Goal: Task Accomplishment & Management: Manage account settings

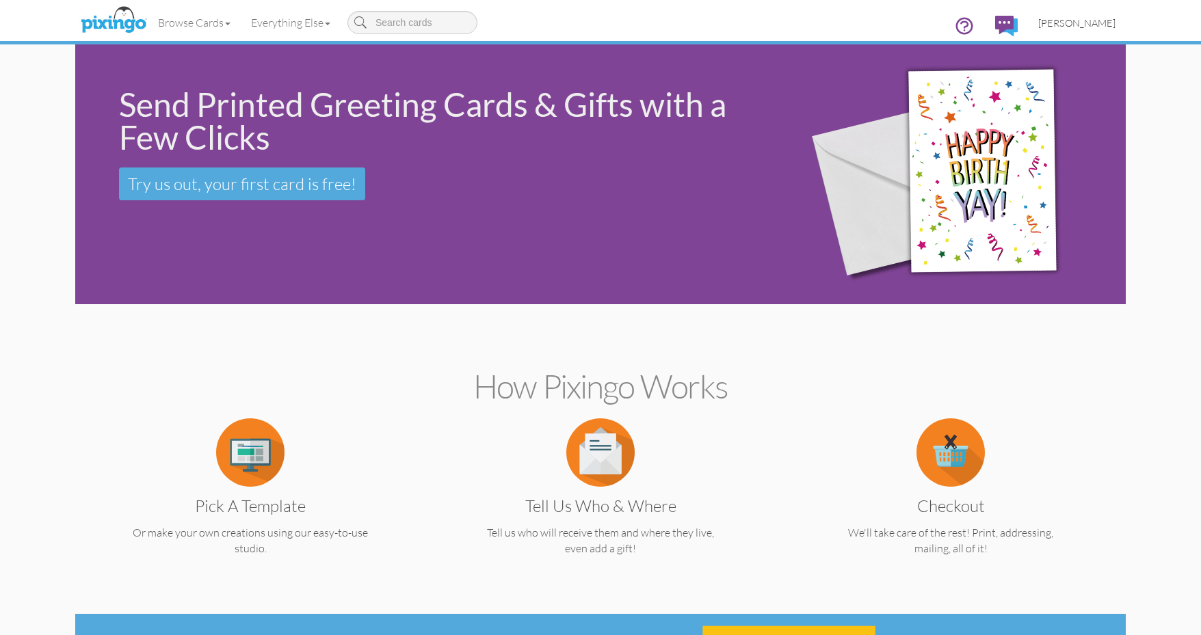
click at [1097, 21] on span "[PERSON_NAME]" at bounding box center [1076, 23] width 77 height 12
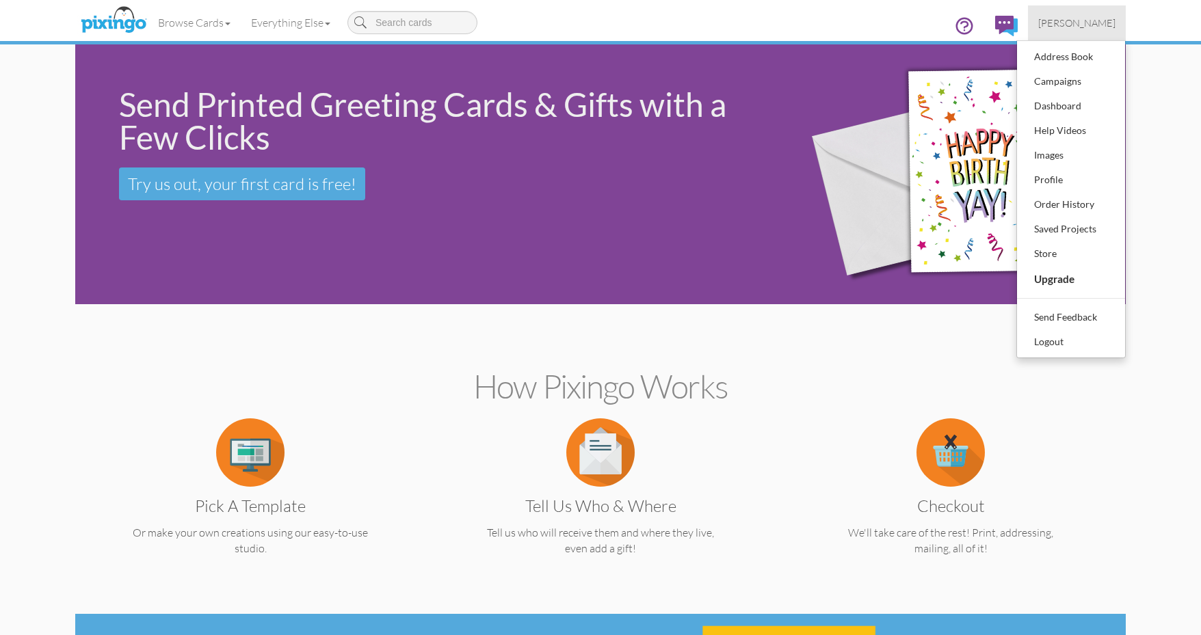
click at [108, 23] on img at bounding box center [113, 20] width 72 height 34
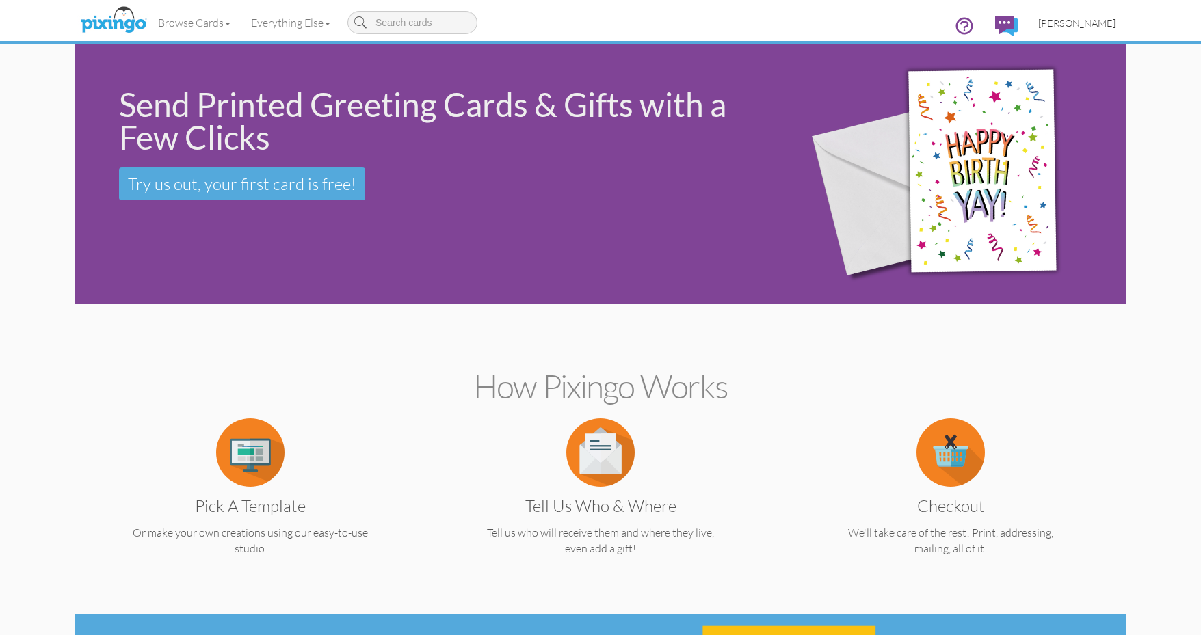
click at [1112, 23] on span "[PERSON_NAME]" at bounding box center [1076, 23] width 77 height 12
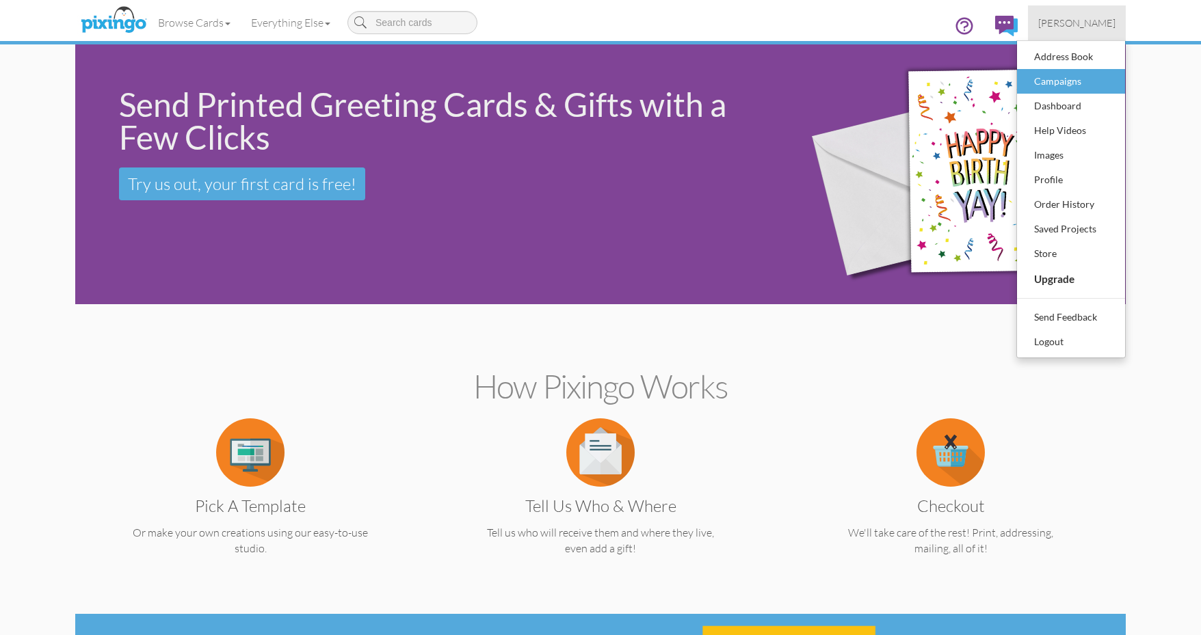
scroll to position [1, 0]
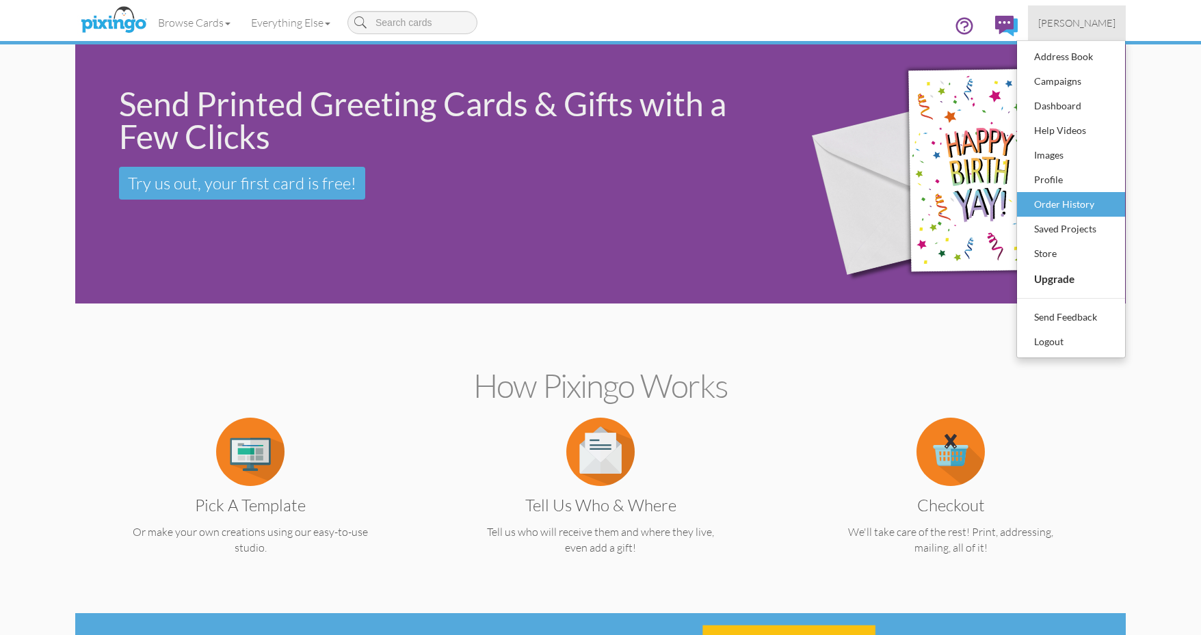
click at [1073, 202] on div "Order History" at bounding box center [1070, 204] width 81 height 21
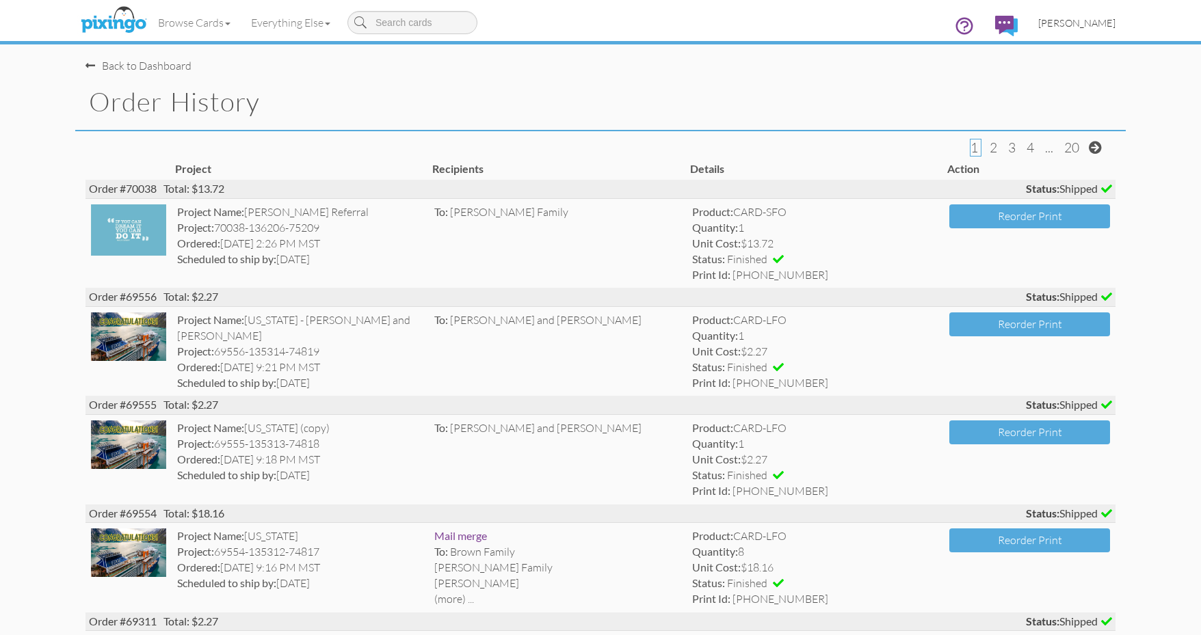
click at [1097, 30] on link "[PERSON_NAME]" at bounding box center [1077, 22] width 98 height 35
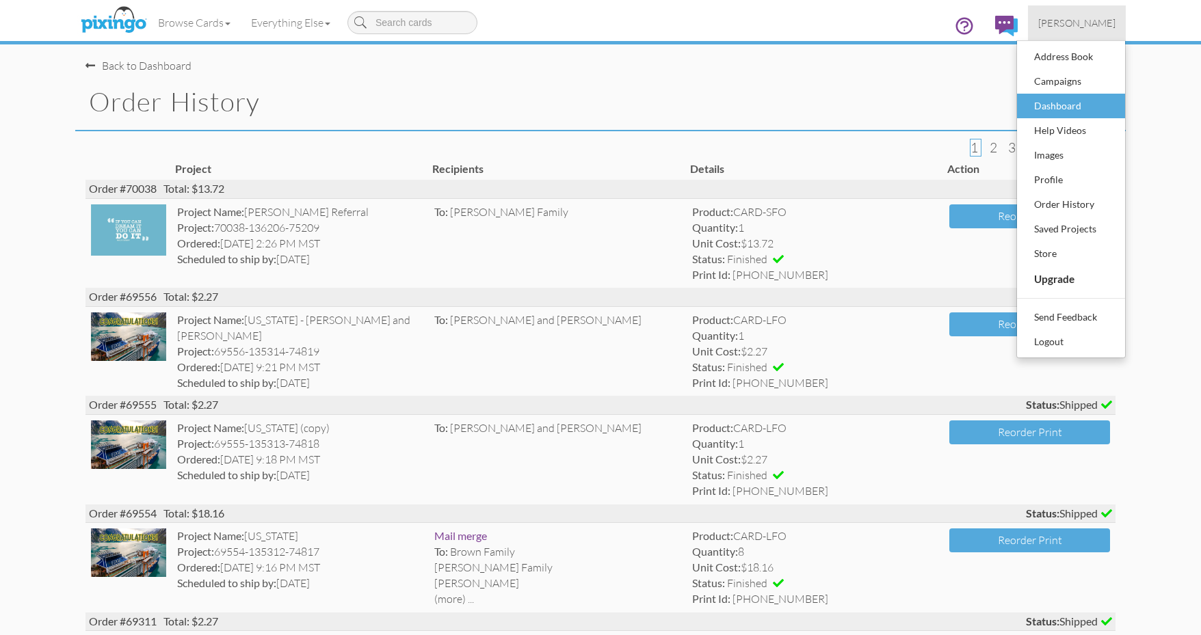
click at [1091, 96] on div "Dashboard" at bounding box center [1070, 106] width 81 height 21
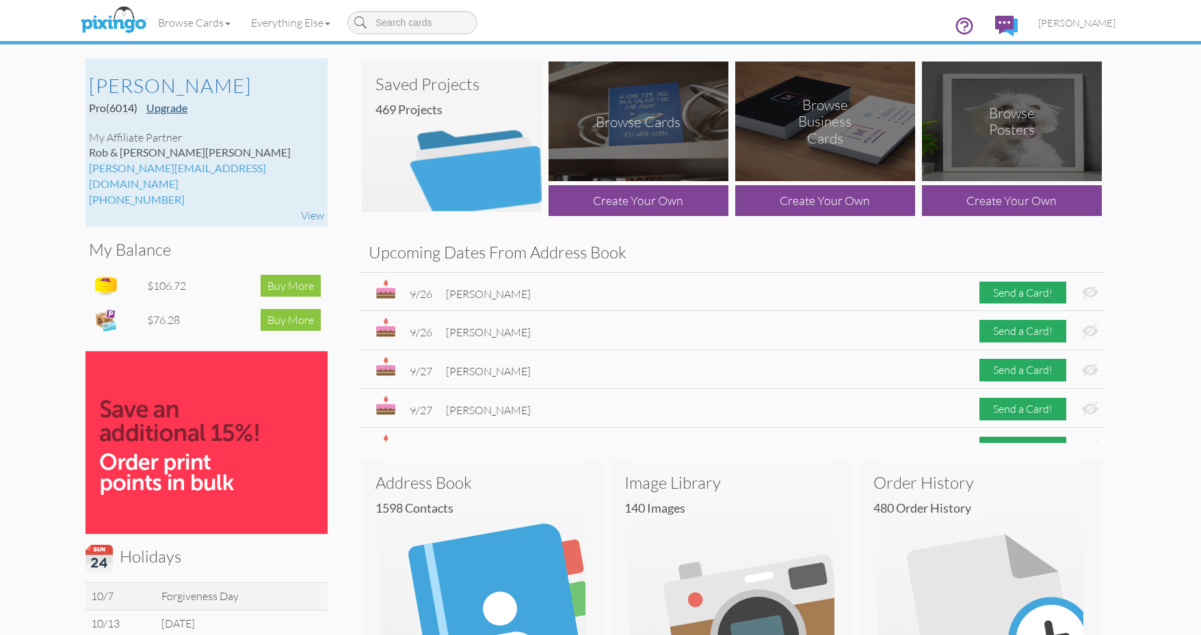
click at [168, 109] on link "Upgrade" at bounding box center [166, 107] width 41 height 13
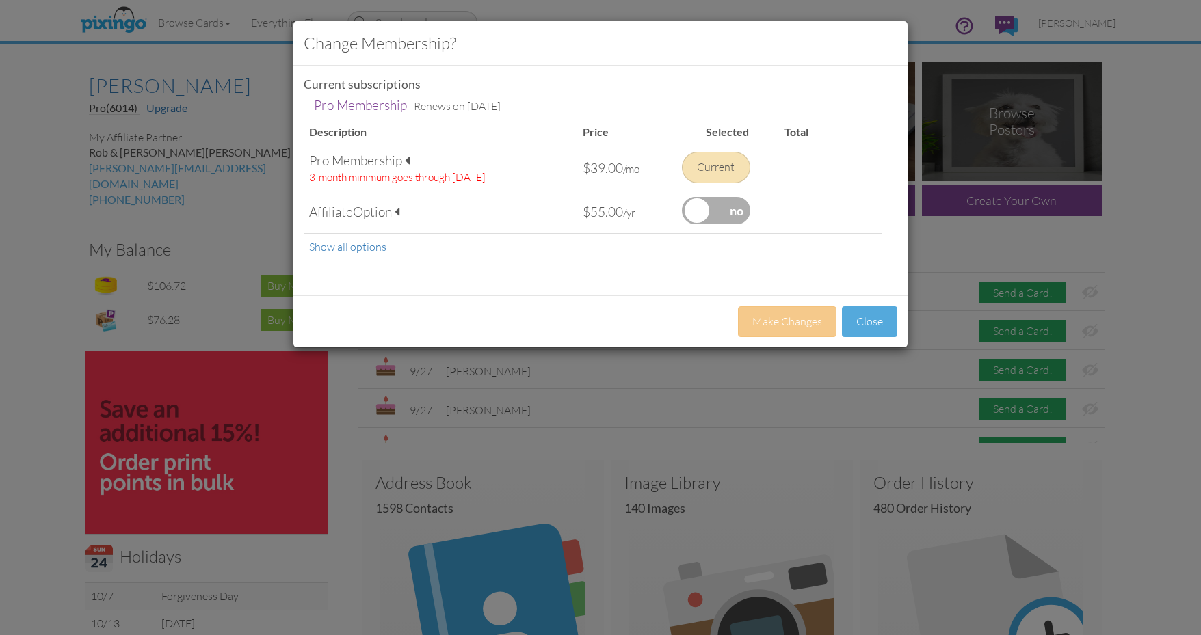
click at [410, 159] on span at bounding box center [407, 160] width 5 height 13
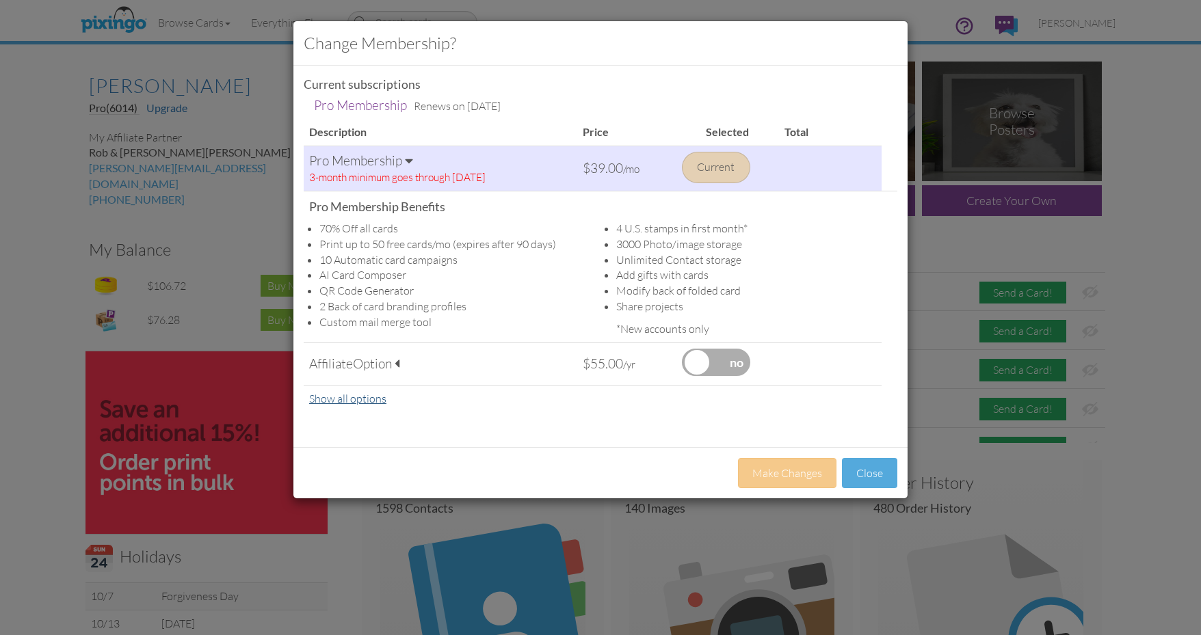
click at [340, 400] on link "Show all options" at bounding box center [347, 399] width 77 height 14
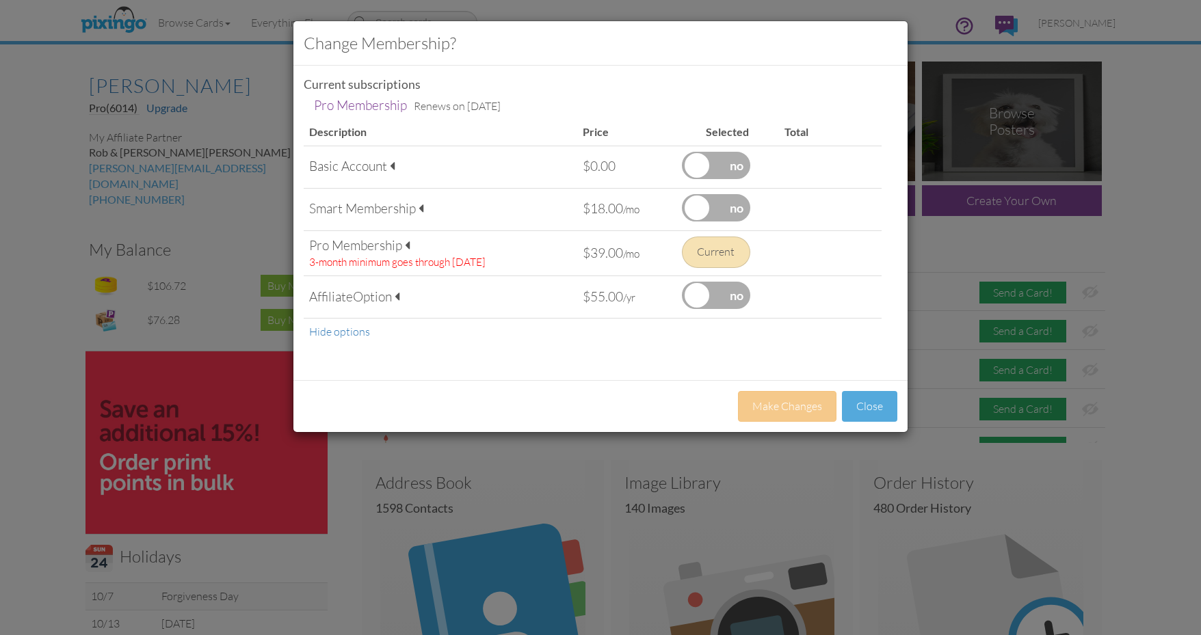
click at [405, 300] on div "Affiliate Option" at bounding box center [440, 297] width 263 height 18
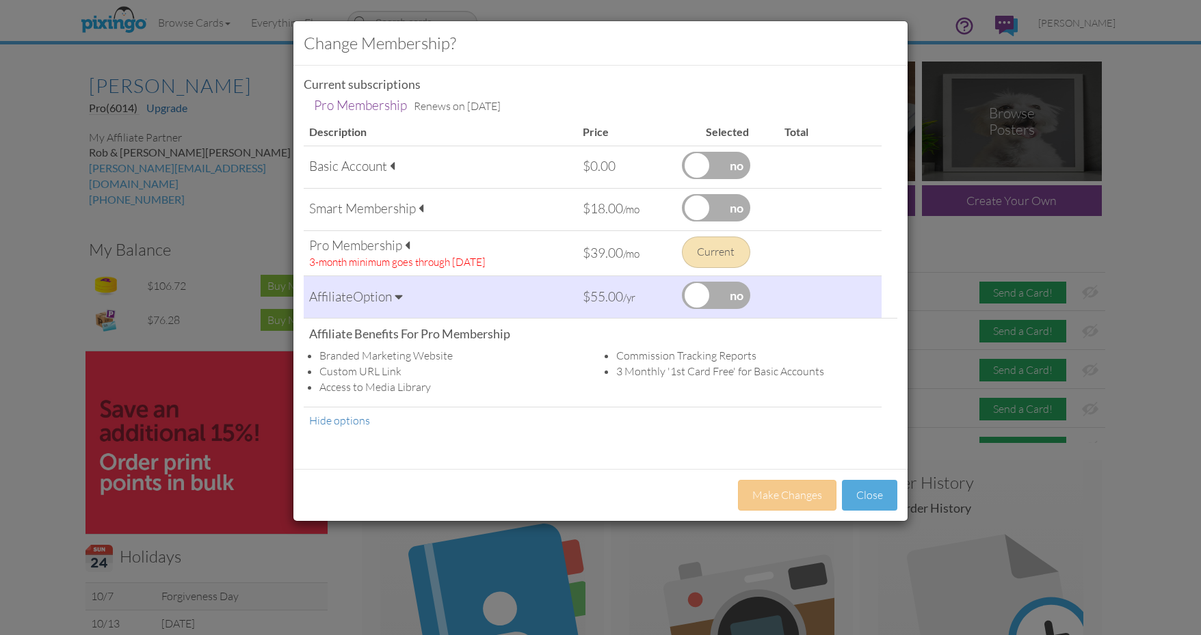
click at [408, 246] on span at bounding box center [407, 245] width 5 height 13
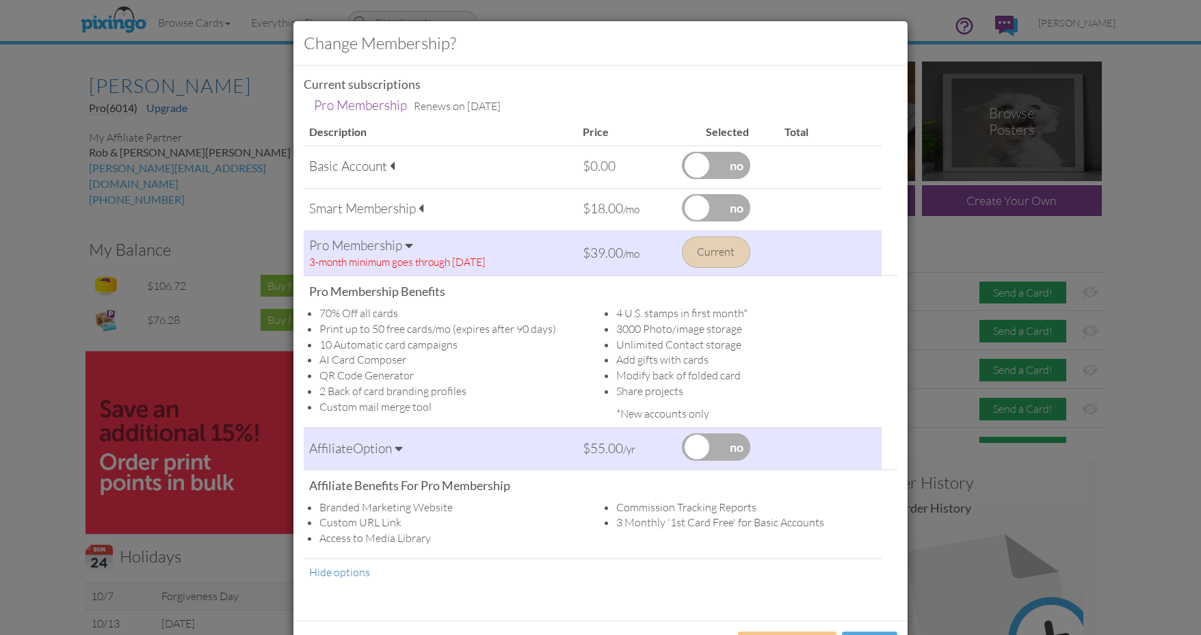
click at [407, 444] on div "Affiliate Option" at bounding box center [440, 449] width 263 height 18
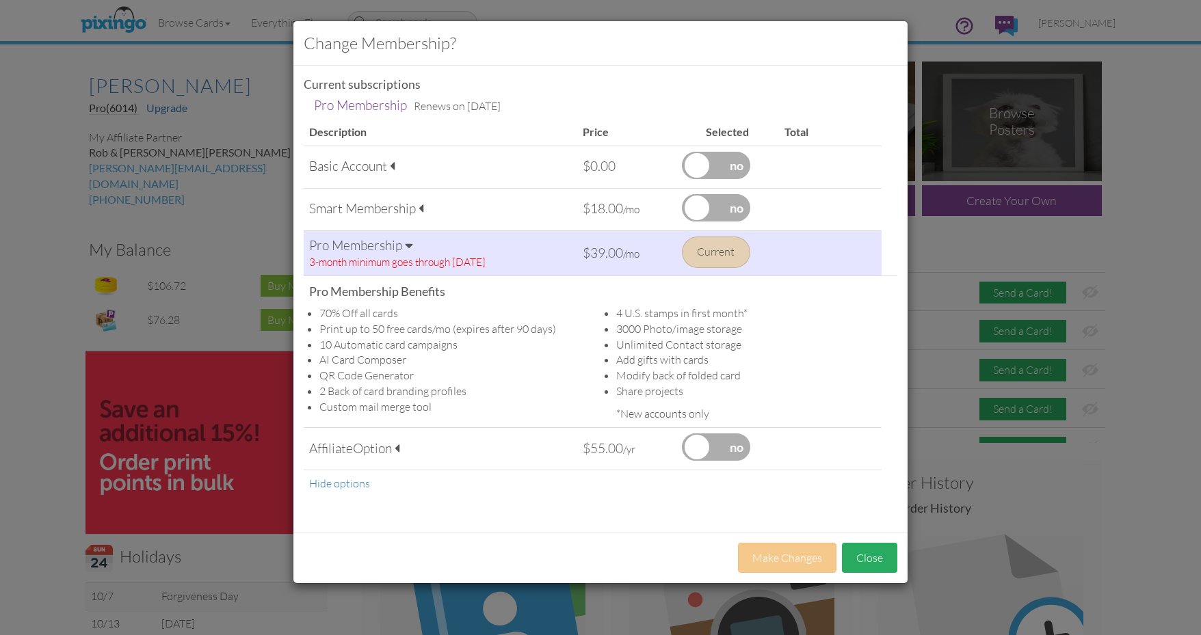
click at [864, 547] on button "Close" at bounding box center [869, 558] width 55 height 31
